Goal: Task Accomplishment & Management: Use online tool/utility

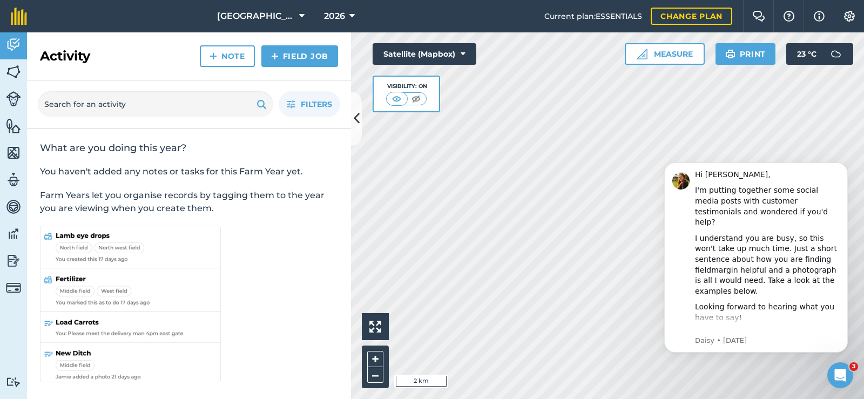
click at [141, 102] on div "Activity Fields Livestock Features Maps Team Vehicles Data Reporting Billing Tu…" at bounding box center [432, 215] width 864 height 367
click at [847, 166] on icon "Dismiss notification" at bounding box center [845, 166] width 6 height 6
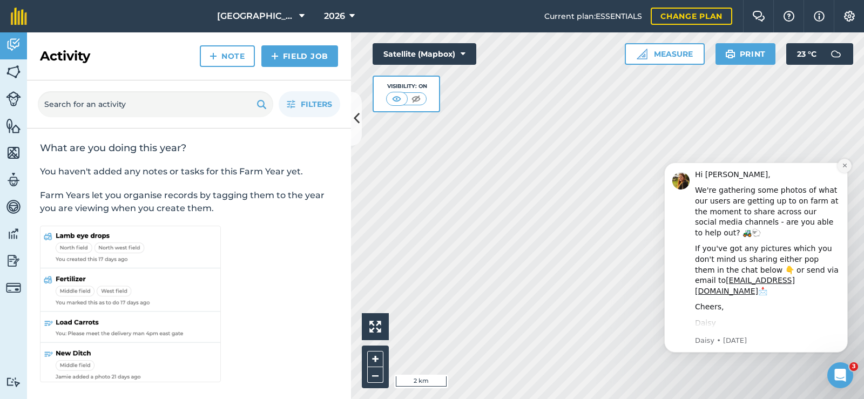
click at [846, 170] on button "Dismiss notification" at bounding box center [844, 166] width 14 height 14
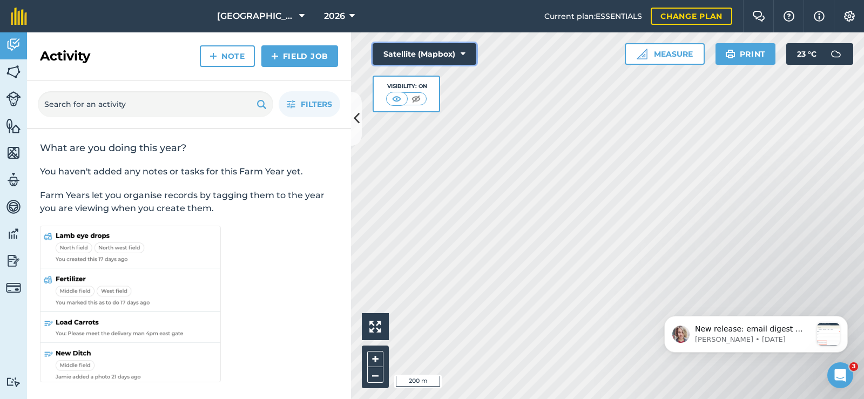
click at [420, 56] on button "Satellite (Mapbox)" at bounding box center [425, 54] width 104 height 22
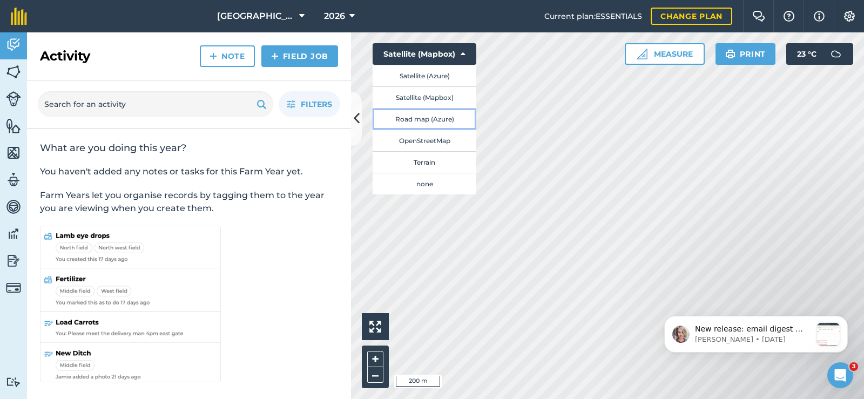
click at [418, 116] on button "Road map (Azure)" at bounding box center [425, 119] width 104 height 22
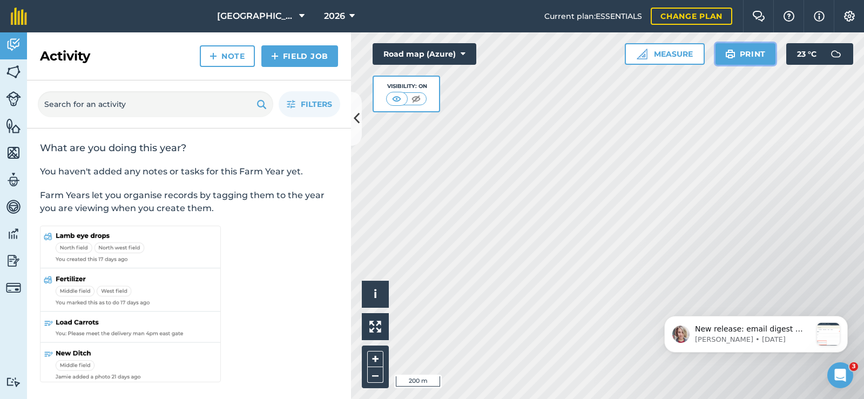
click at [735, 57] on button "Print" at bounding box center [745, 54] width 60 height 22
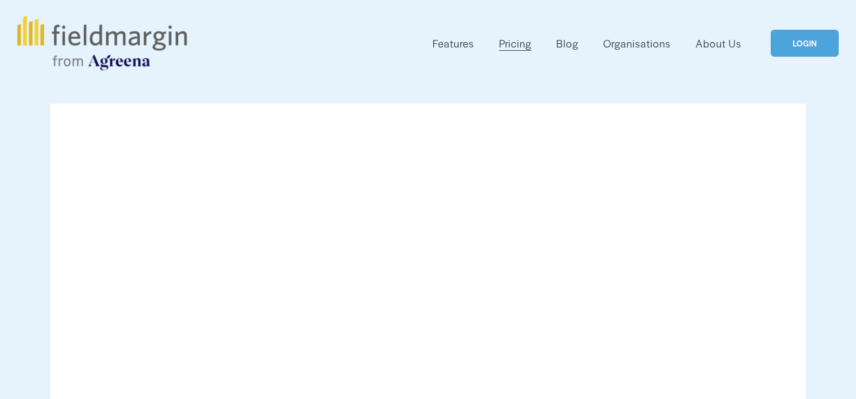
click at [819, 52] on div "Skip to Content Features Mapping" at bounding box center [428, 43] width 856 height 86
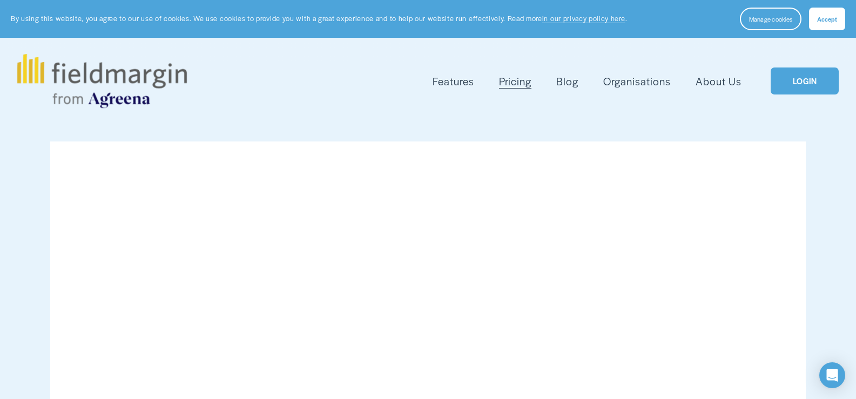
click at [811, 77] on link "LOGIN" at bounding box center [805, 81] width 68 height 28
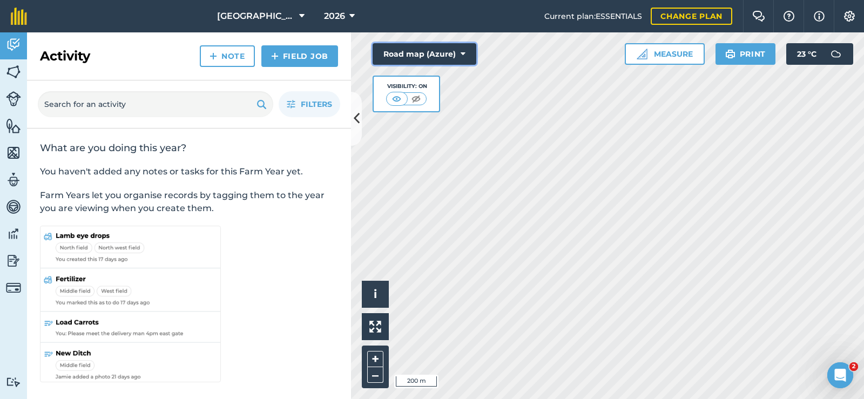
click at [452, 52] on button "Road map (Azure)" at bounding box center [425, 54] width 104 height 22
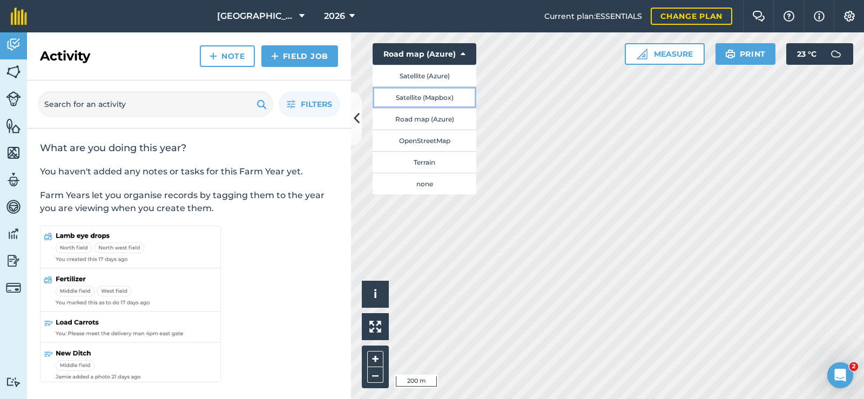
click at [421, 97] on button "Satellite (Mapbox)" at bounding box center [425, 97] width 104 height 22
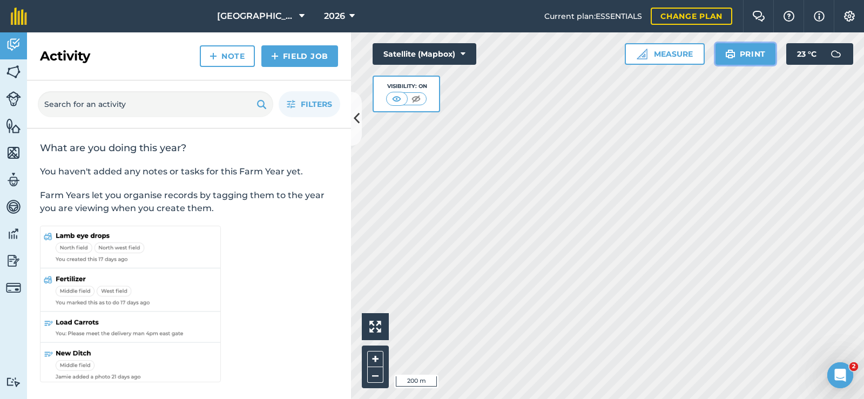
click at [748, 55] on button "Print" at bounding box center [745, 54] width 60 height 22
click at [458, 52] on button "Satellite (Mapbox)" at bounding box center [425, 54] width 104 height 22
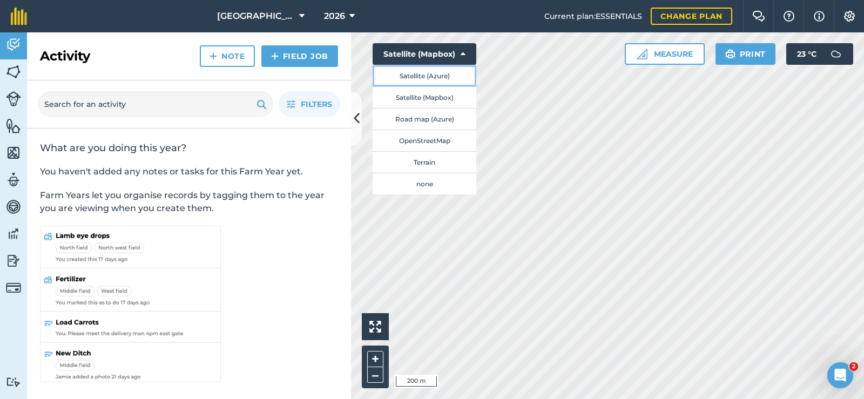
click at [436, 77] on button "Satellite (Azure)" at bounding box center [425, 76] width 104 height 22
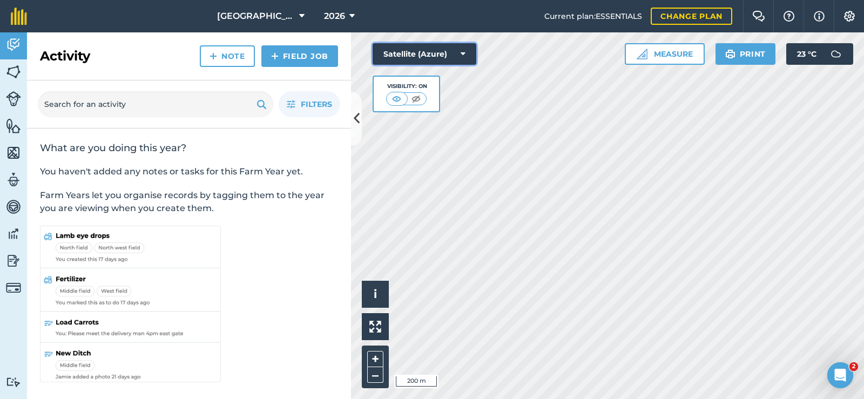
click at [456, 49] on button "Satellite (Azure)" at bounding box center [425, 54] width 104 height 22
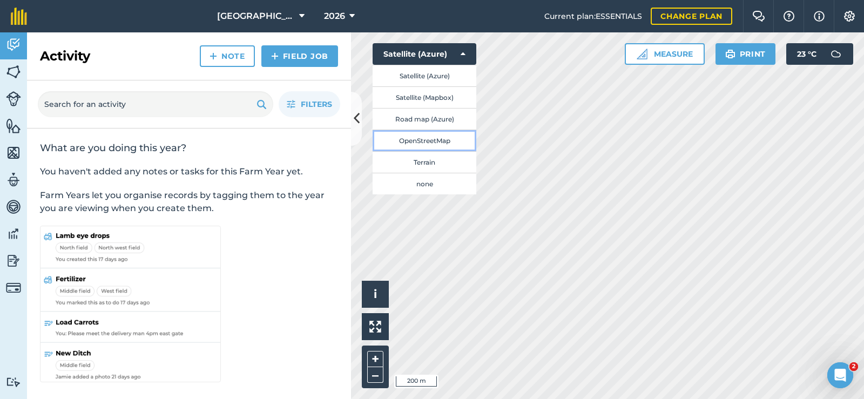
click at [437, 140] on button "OpenStreetMap" at bounding box center [425, 141] width 104 height 22
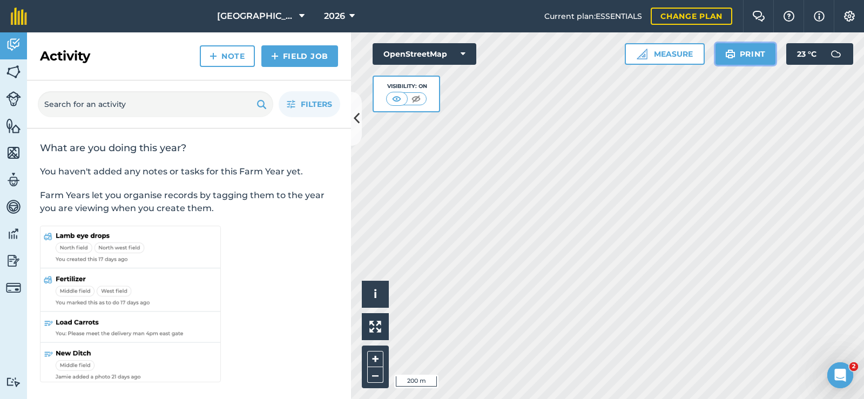
click at [767, 46] on button "Print" at bounding box center [745, 54] width 60 height 22
